Goal: Task Accomplishment & Management: Use online tool/utility

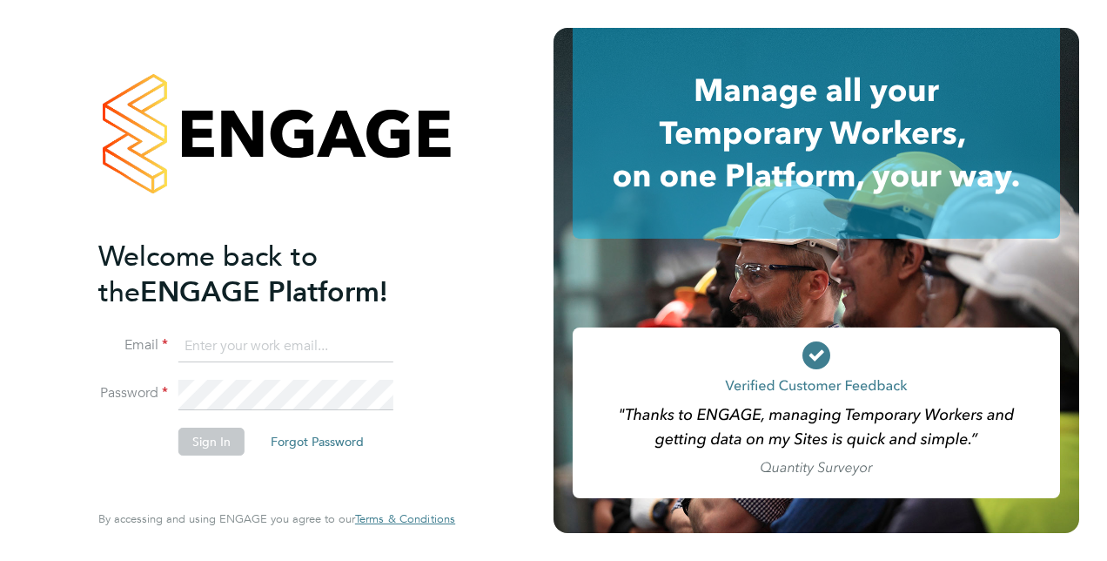
type input "[PERSON_NAME][EMAIL_ADDRESS][PERSON_NAME][DOMAIN_NAME]"
click at [199, 442] on button "Sign In" at bounding box center [211, 441] width 66 height 28
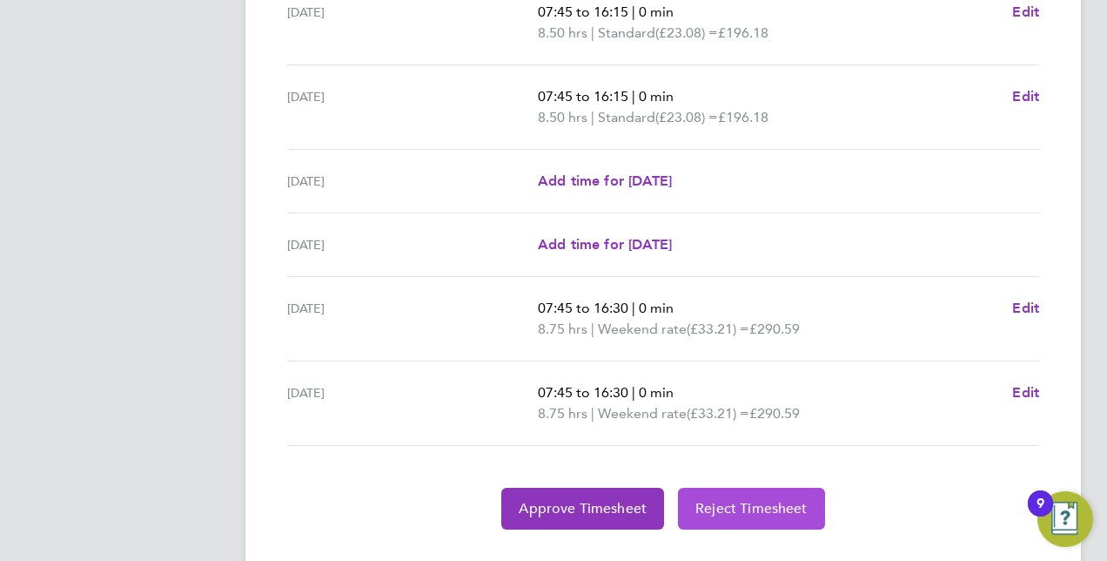
scroll to position [725, 0]
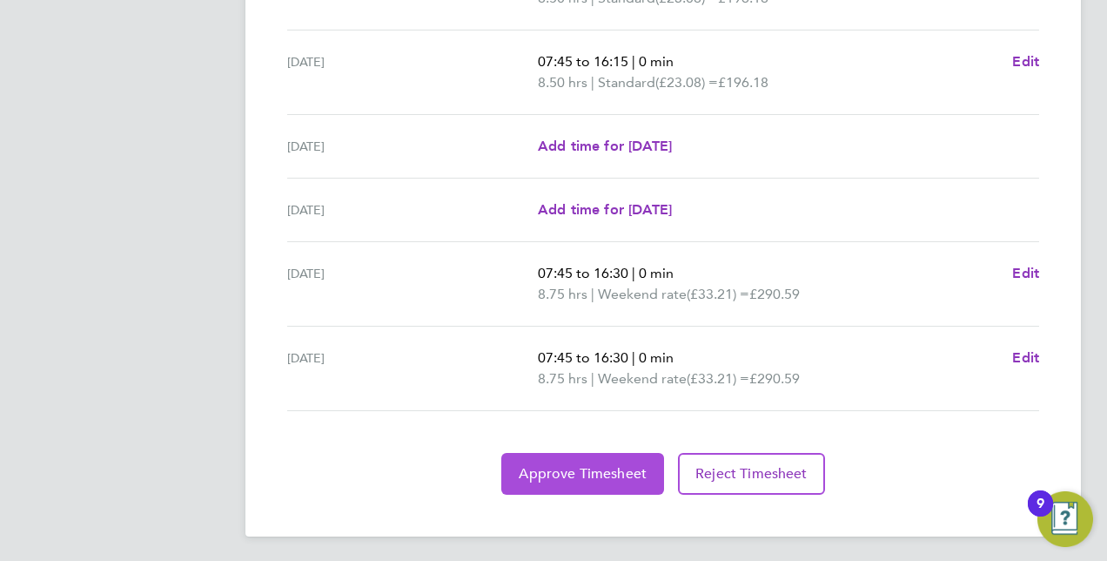
click at [640, 468] on span "Approve Timesheet" at bounding box center [583, 473] width 128 height 17
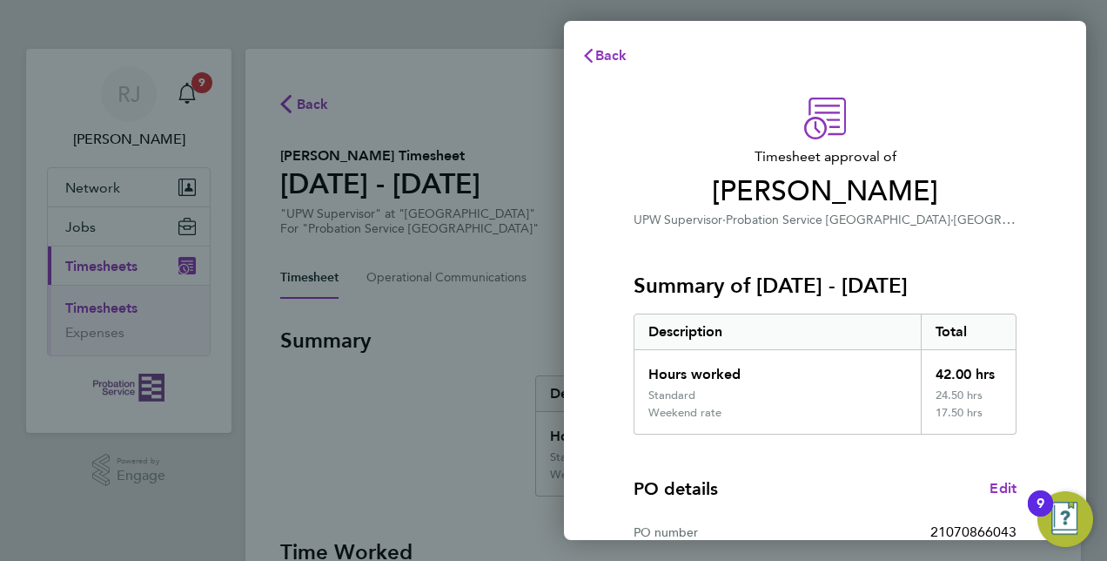
click at [783, 460] on div "PO details Edit PO number 21070866043 Start date 04 Nov 2024 Finish date 30 Nov…" at bounding box center [825, 545] width 383 height 222
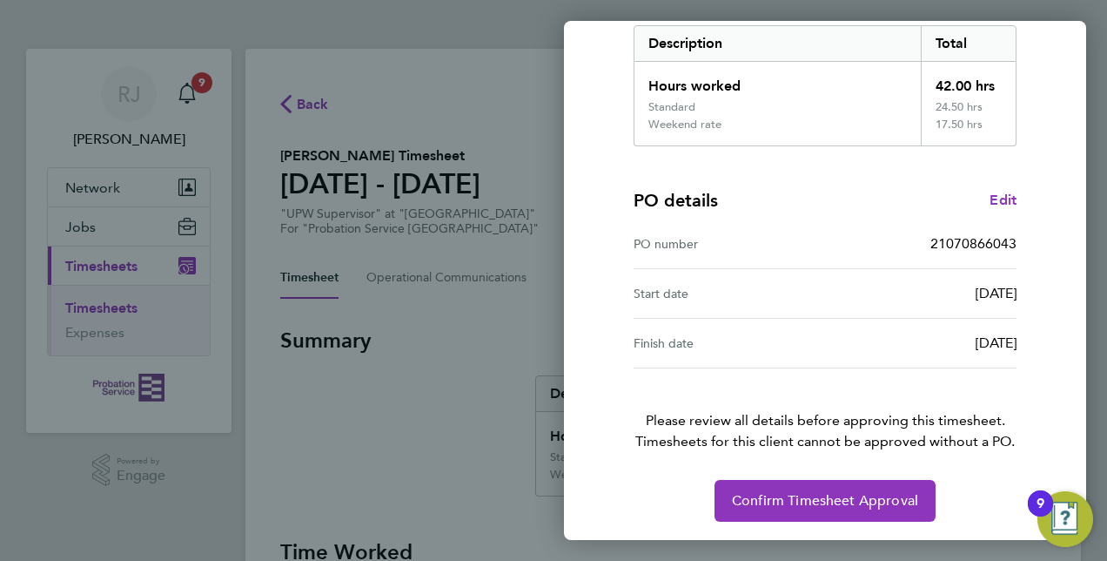
scroll to position [289, 0]
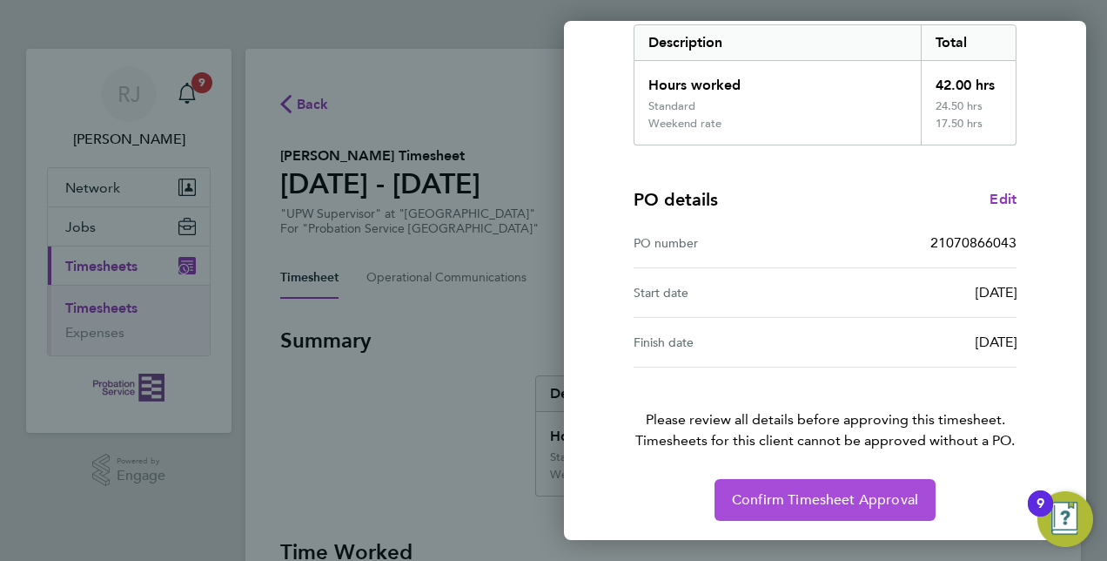
click at [841, 484] on button "Confirm Timesheet Approval" at bounding box center [825, 500] width 221 height 42
